Goal: Task Accomplishment & Management: Complete application form

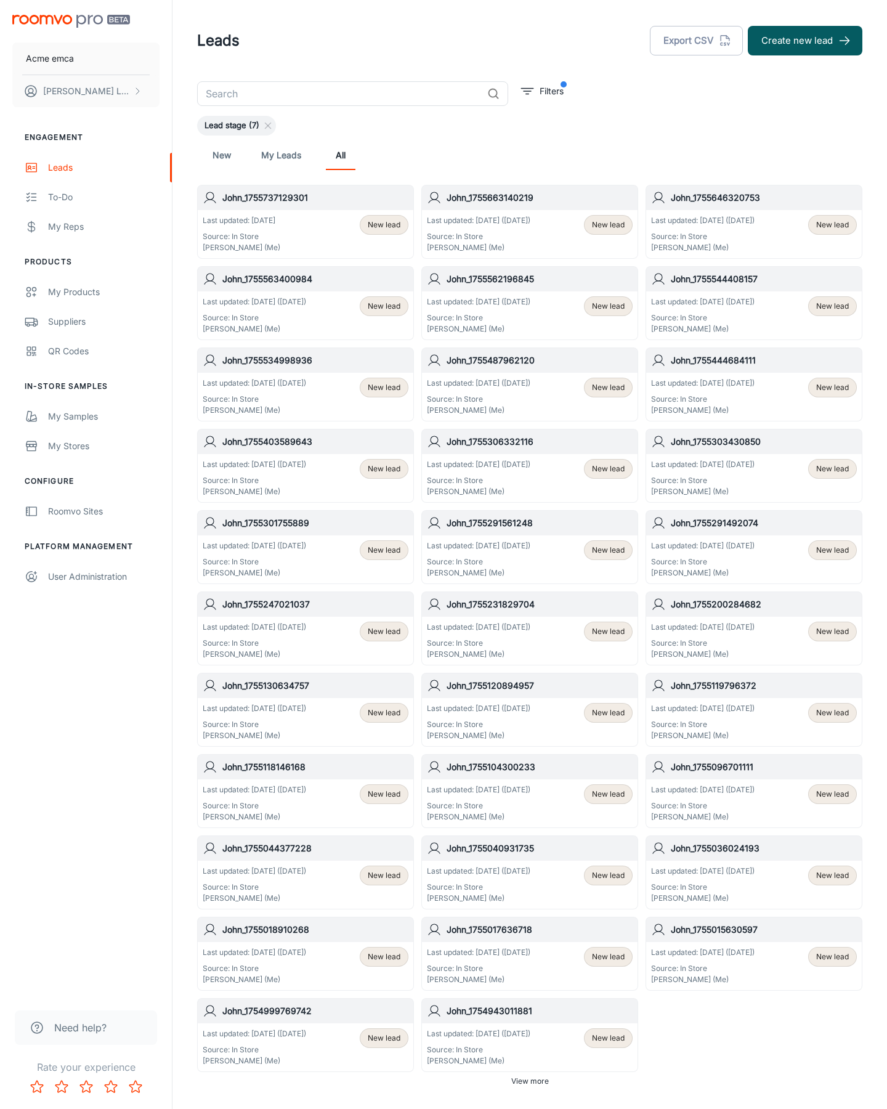
click at [805, 41] on button "Create new lead" at bounding box center [805, 41] width 115 height 30
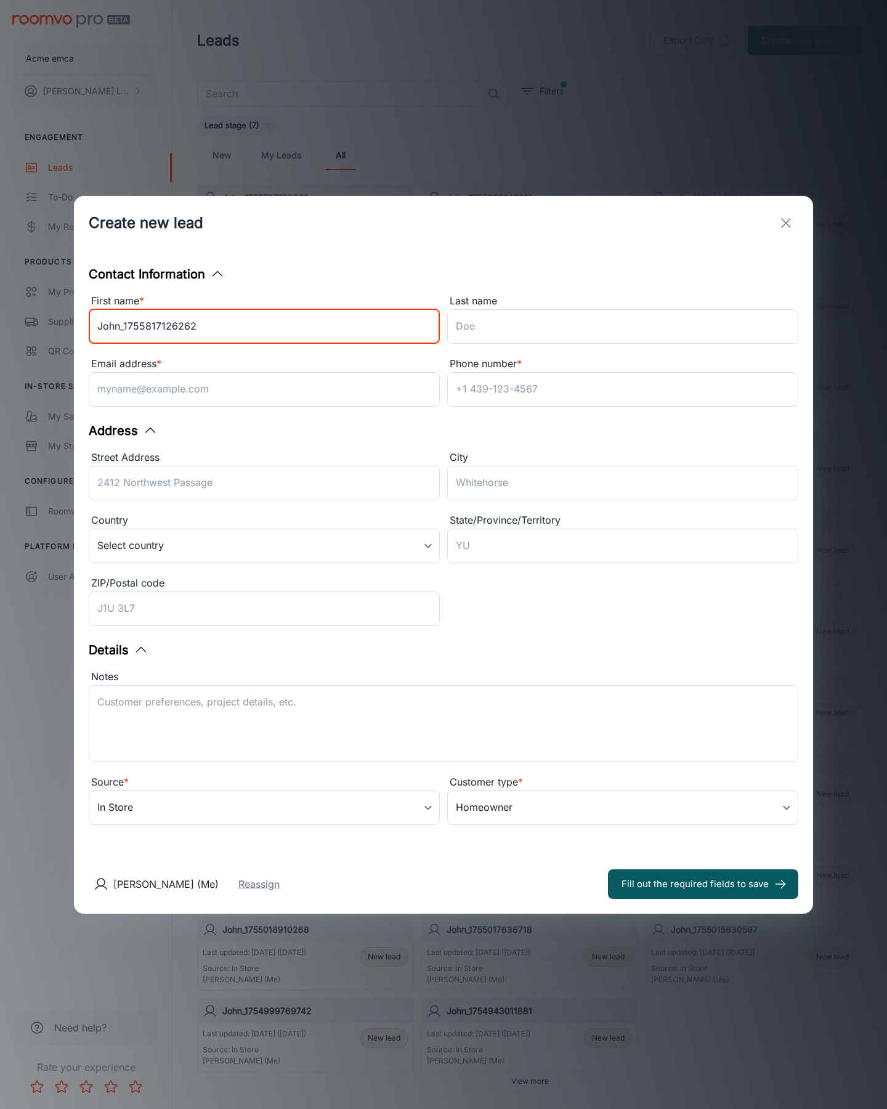
type input "John_1755817126262"
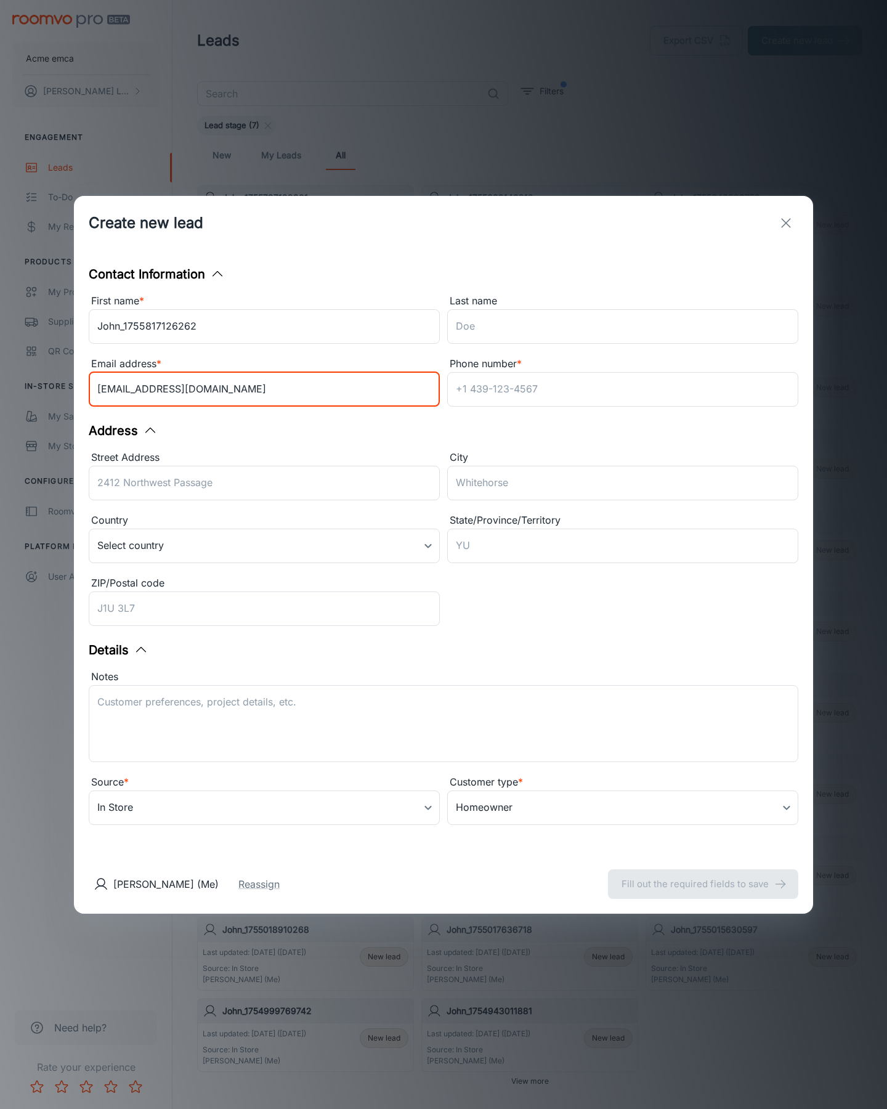
type input "[EMAIL_ADDRESS][DOMAIN_NAME]"
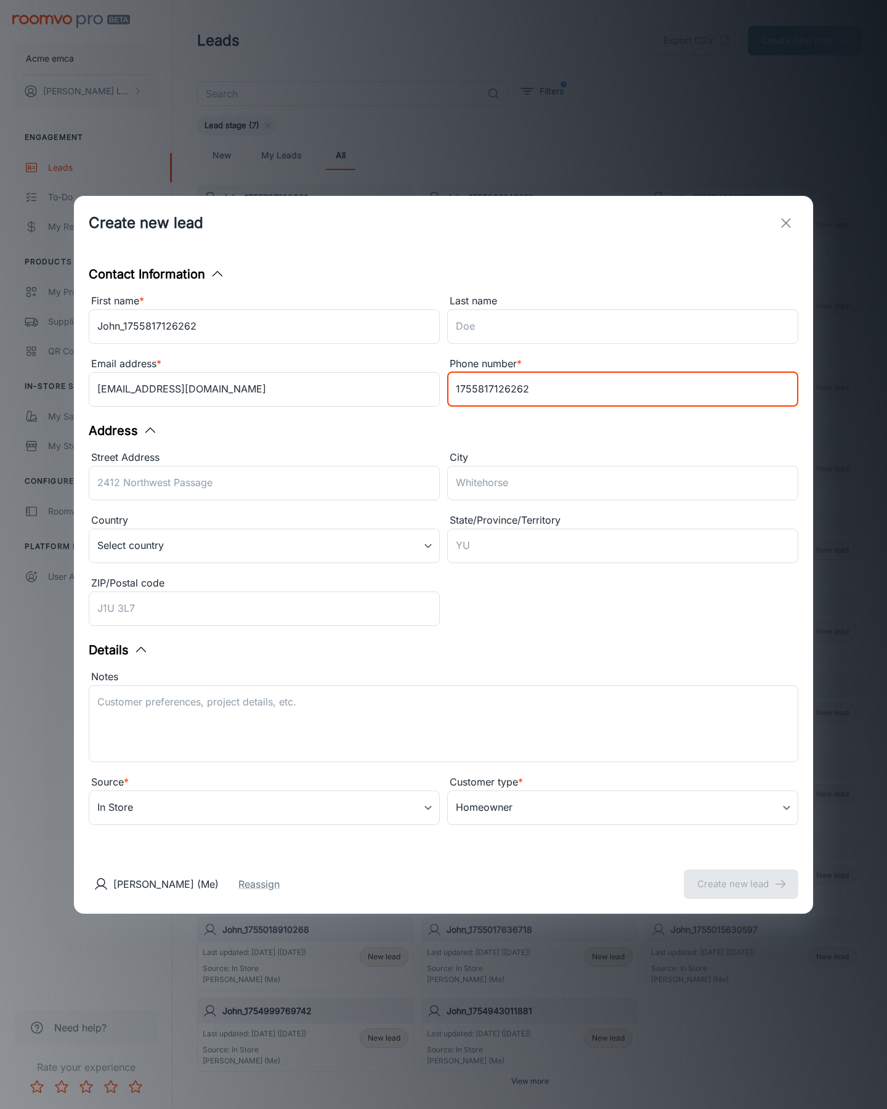
type input "1755817126262"
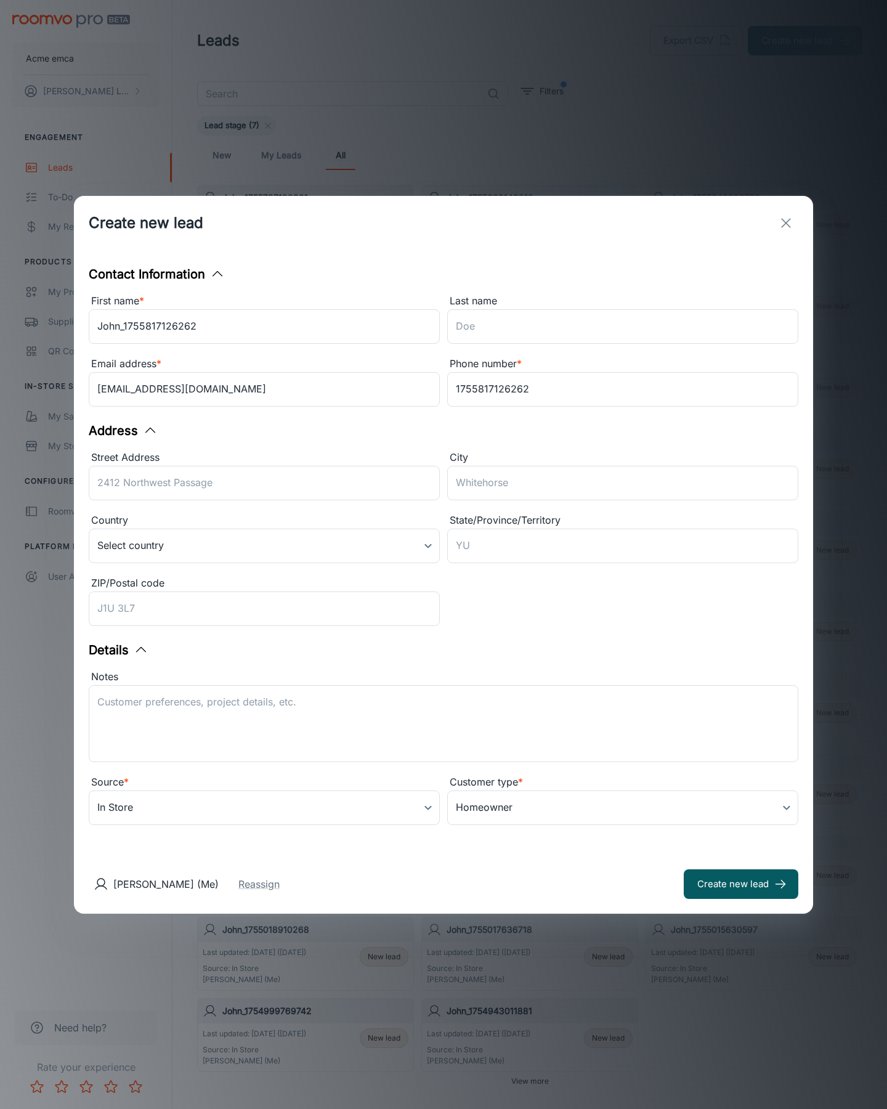
click at [741, 883] on button "Create new lead" at bounding box center [741, 884] width 115 height 30
